Goal: Transaction & Acquisition: Purchase product/service

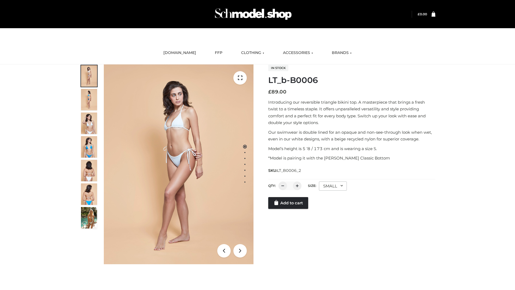
click at [288, 209] on link "Add to cart" at bounding box center [288, 203] width 40 height 12
